Goal: Task Accomplishment & Management: Manage account settings

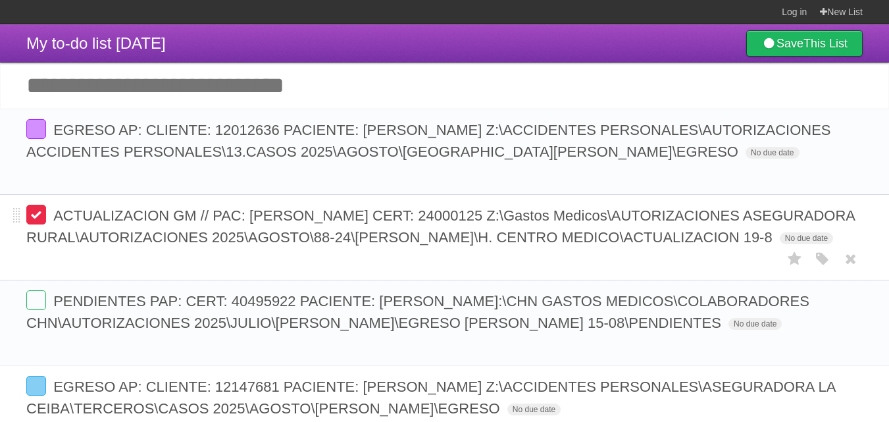
click at [40, 210] on label at bounding box center [36, 215] width 20 height 20
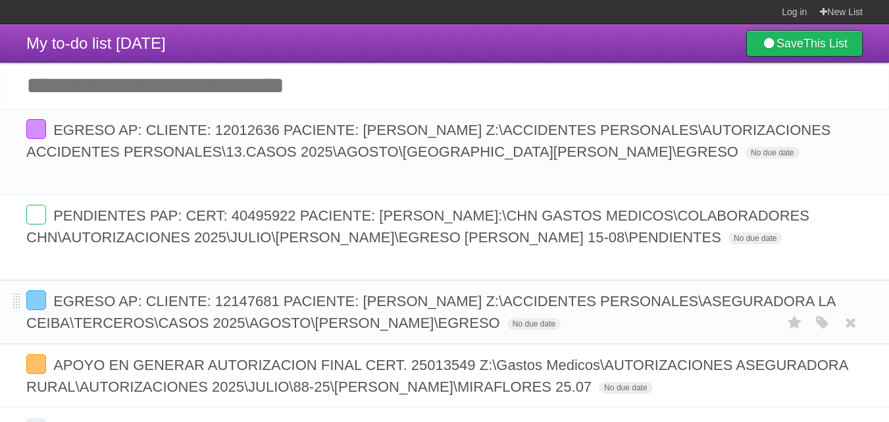
click at [360, 301] on span "EGRESO AP: CLIENTE: 12147681 PACIENTE: [PERSON_NAME] Z:\ACCIDENTES PERSONALES\A…" at bounding box center [430, 312] width 808 height 38
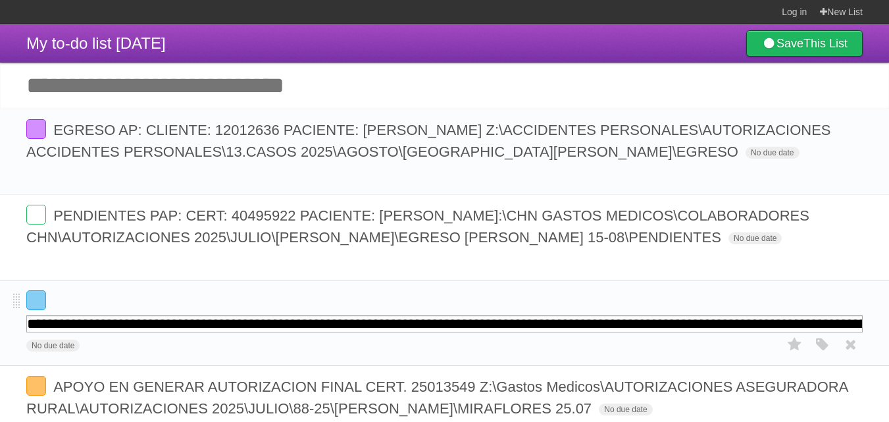
click at [389, 349] on form "**********" at bounding box center [444, 322] width 836 height 65
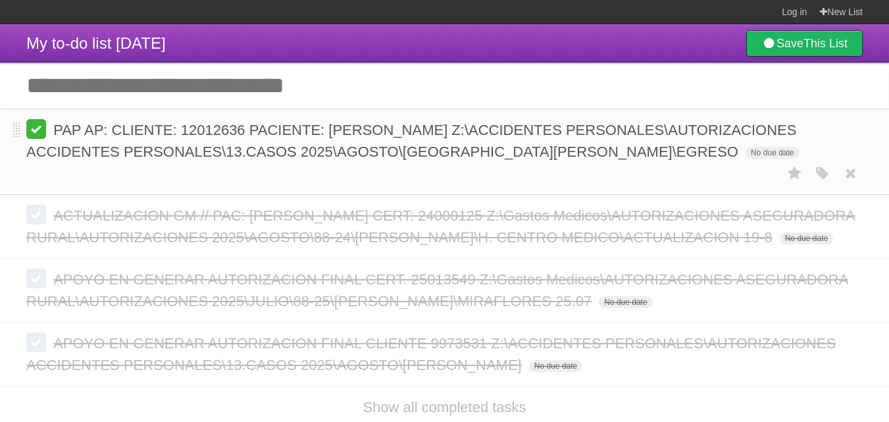
click at [36, 126] on label at bounding box center [36, 129] width 20 height 20
